Goal: Task Accomplishment & Management: Use online tool/utility

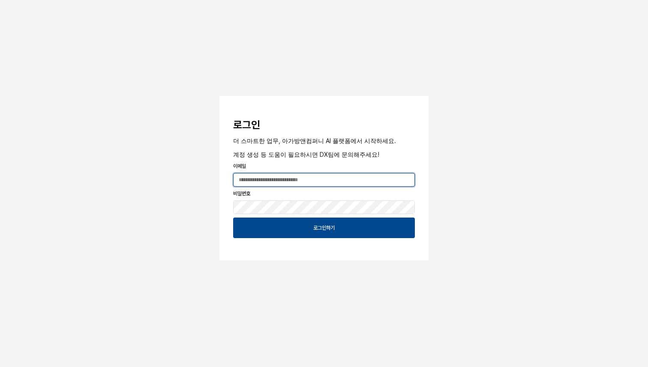
click at [292, 184] on input "App Frame" at bounding box center [324, 180] width 181 height 13
type input "**********"
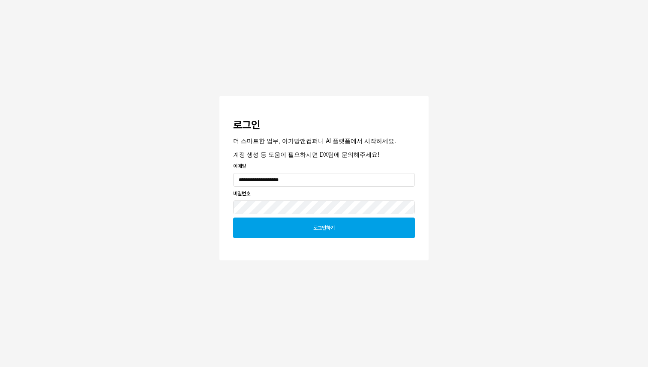
click at [316, 233] on div "로그인하기" at bounding box center [324, 228] width 174 height 20
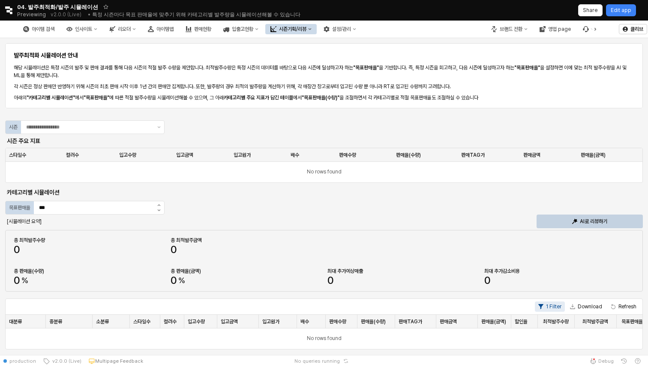
click at [195, 132] on div "발주최적화 시뮬레이션 안내 해당 시뮬레이션은 특정 시즌의 발주 및 판매 결과를 통해 다음 시즌의 적절 발주 수량을 제안합니다. 최적발주수량은 …" at bounding box center [324, 196] width 638 height 309
click at [136, 128] on input "App Frame" at bounding box center [89, 127] width 126 height 9
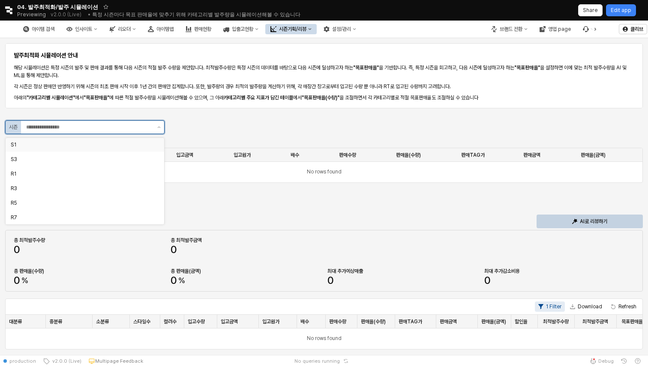
click at [119, 151] on div "S1" at bounding box center [85, 145] width 159 height 14
type input "**"
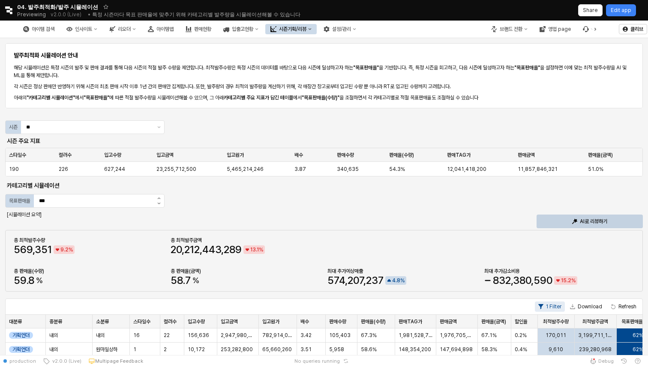
click at [198, 217] on div "발주최적화 시뮬레이션 안내 해당 시뮬레이션은 특정 시즌의 발주 및 판매 결과를 통해 다음 시즌의 적절 발주 수량을 제안합니다. 최적발주수량은 …" at bounding box center [324, 356] width 638 height 628
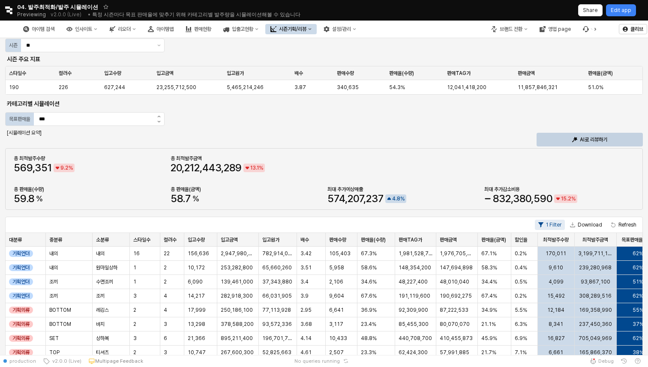
scroll to position [72, 0]
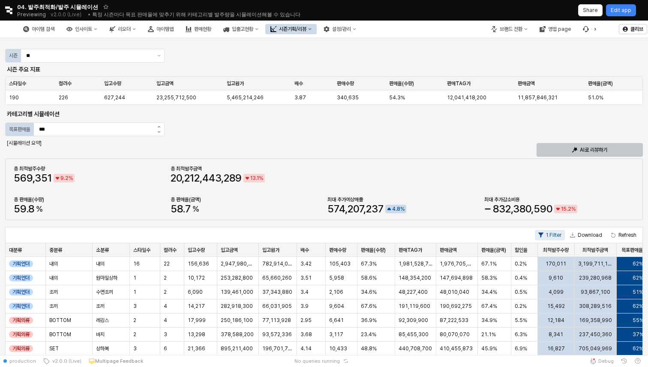
click at [595, 152] on p "AI로 리뷰하기" at bounding box center [593, 150] width 27 height 7
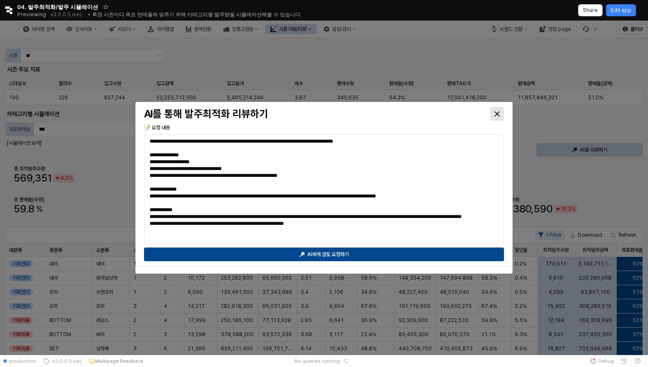
click at [500, 110] on div "Close" at bounding box center [497, 114] width 13 height 13
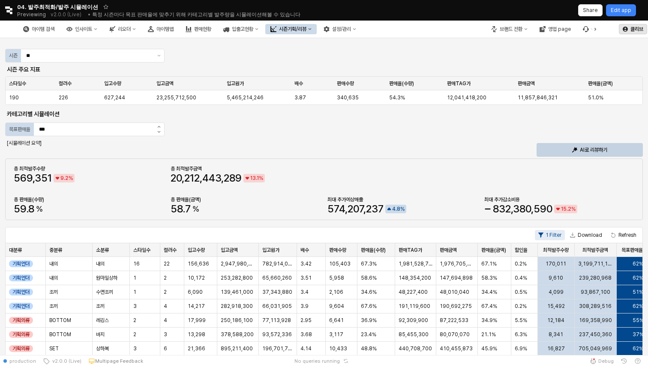
click at [624, 28] on icon "button" at bounding box center [625, 29] width 5 height 5
click at [629, 63] on div "로그아웃" at bounding box center [618, 66] width 27 height 7
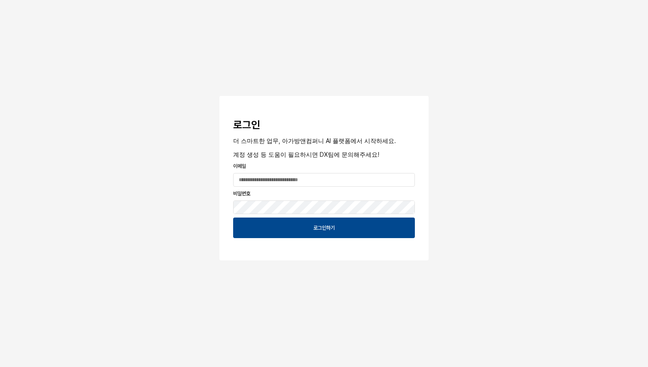
click at [303, 172] on div "App Frame" at bounding box center [324, 180] width 189 height 17
click at [293, 177] on input "App Frame" at bounding box center [324, 180] width 181 height 13
type input "**********"
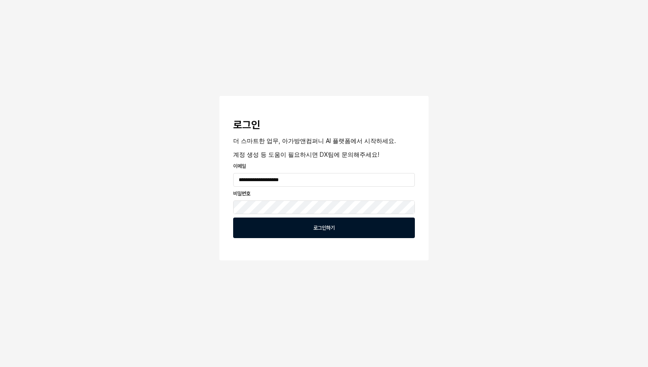
click at [306, 227] on div "로그인하기" at bounding box center [324, 228] width 174 height 20
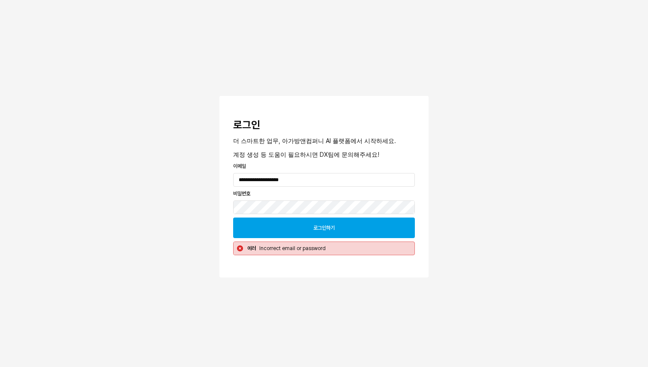
click at [332, 223] on div "로그인하기" at bounding box center [324, 228] width 174 height 20
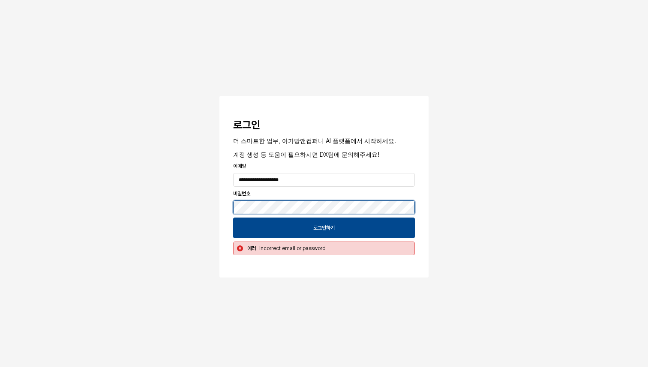
click at [220, 96] on button "App Frame" at bounding box center [223, 97] width 7 height 3
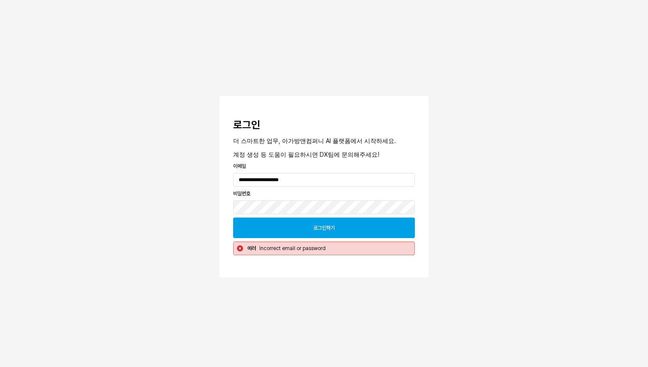
click at [309, 227] on div "로그인하기" at bounding box center [324, 228] width 174 height 20
